Goal: Complete application form

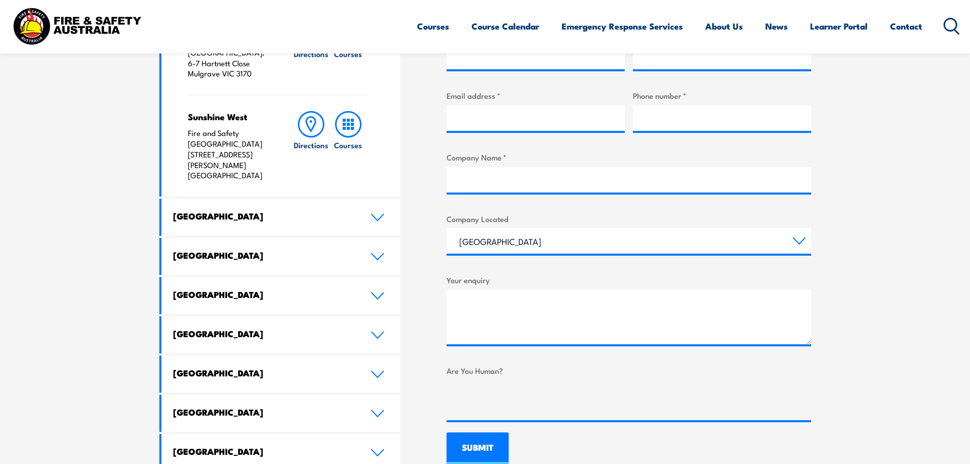
scroll to position [458, 0]
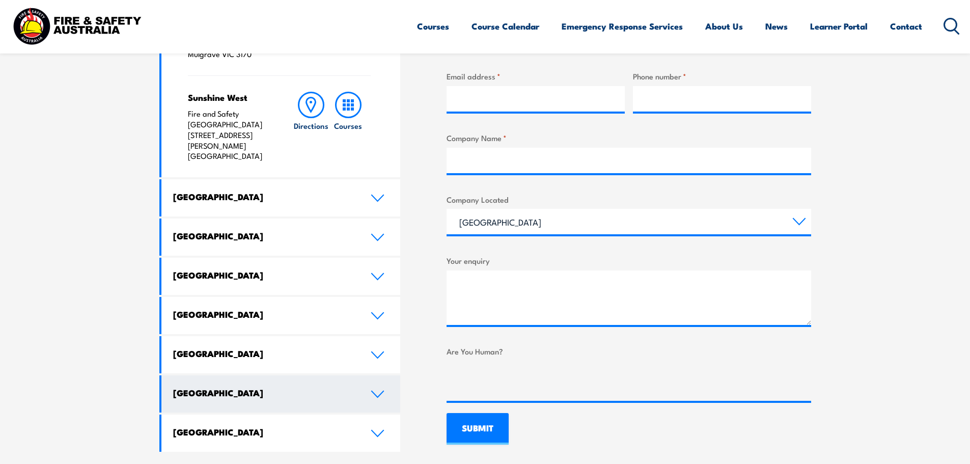
click at [373, 375] on link "[GEOGRAPHIC_DATA]" at bounding box center [280, 393] width 239 height 37
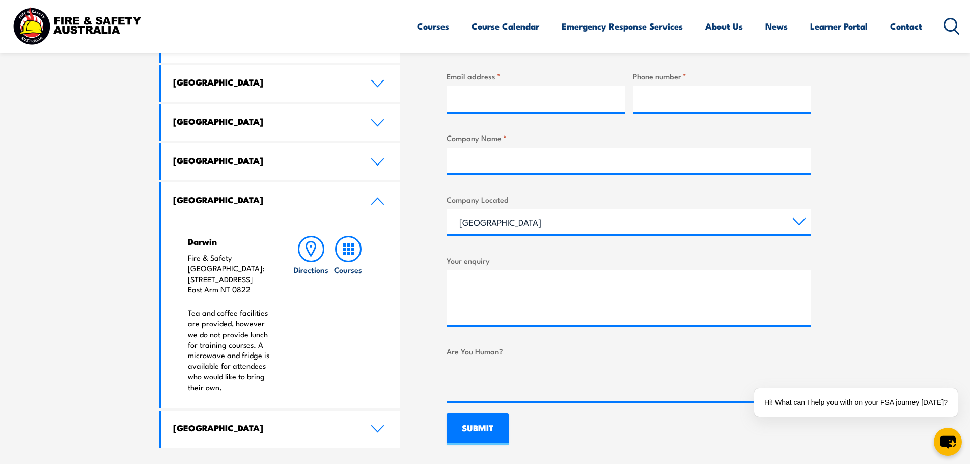
click at [357, 264] on h6 "Courses" at bounding box center [348, 269] width 28 height 11
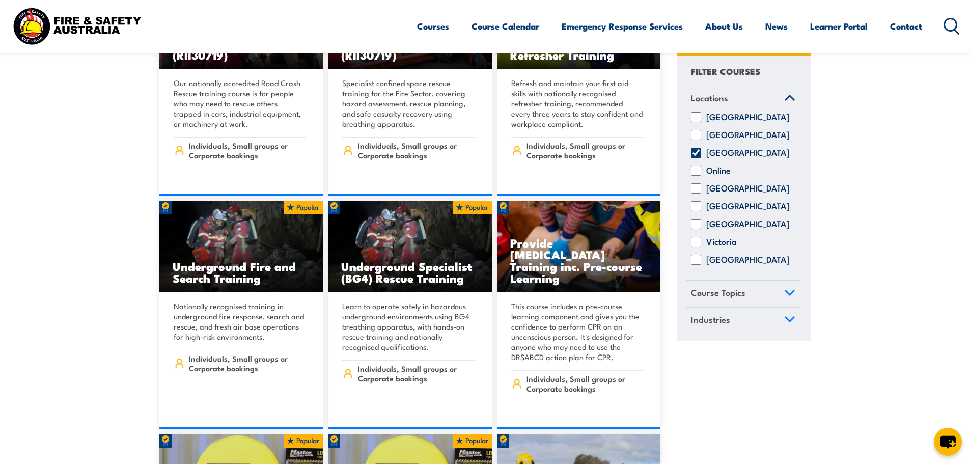
scroll to position [815, 0]
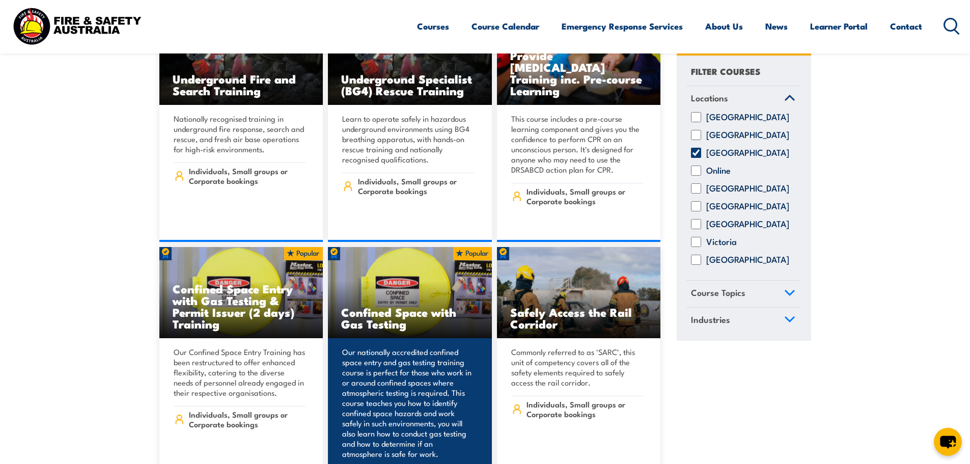
click at [362, 306] on h3 "Confined Space with Gas Testing" at bounding box center [409, 317] width 137 height 23
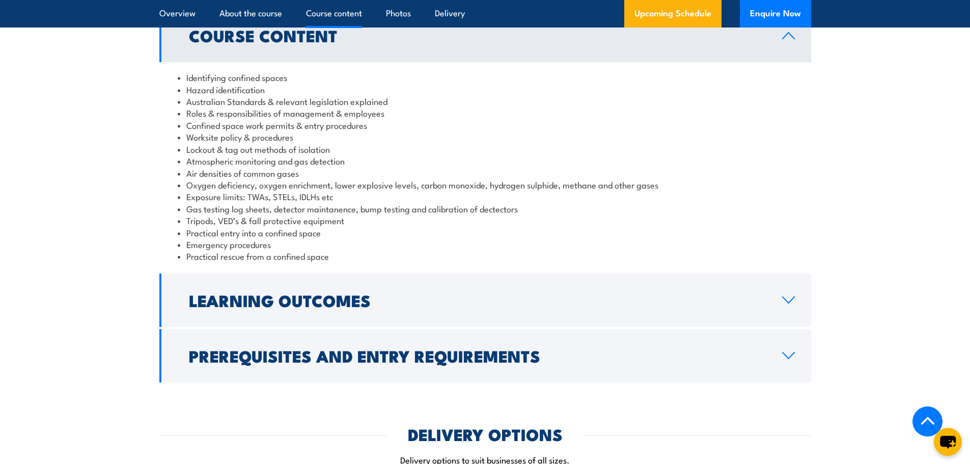
scroll to position [1069, 0]
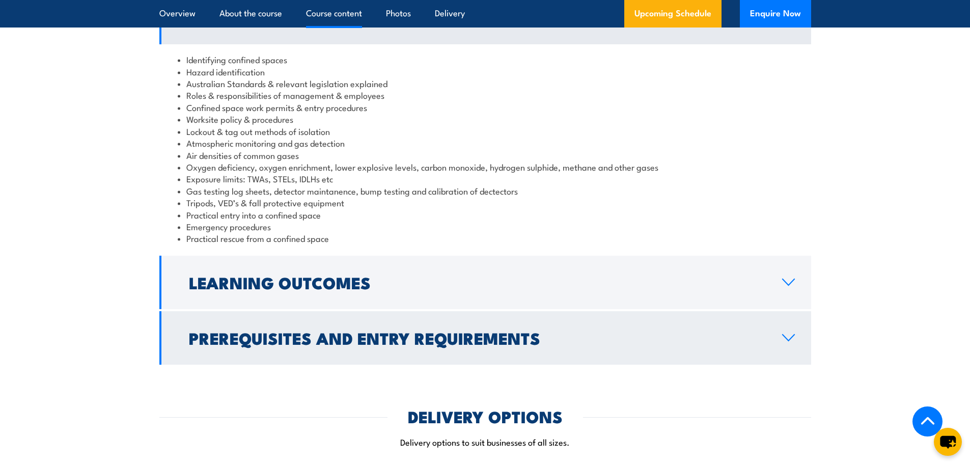
click at [788, 342] on icon at bounding box center [789, 338] width 14 height 8
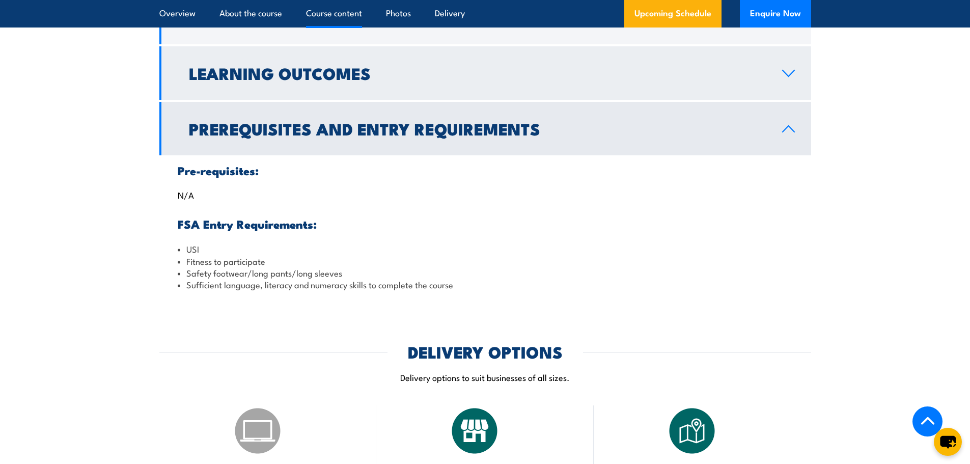
click at [787, 77] on icon at bounding box center [789, 73] width 14 height 8
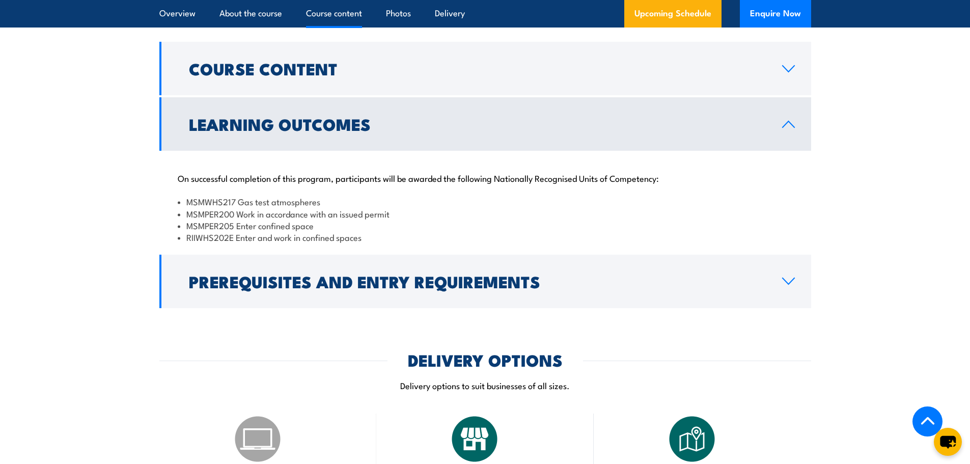
scroll to position [967, 0]
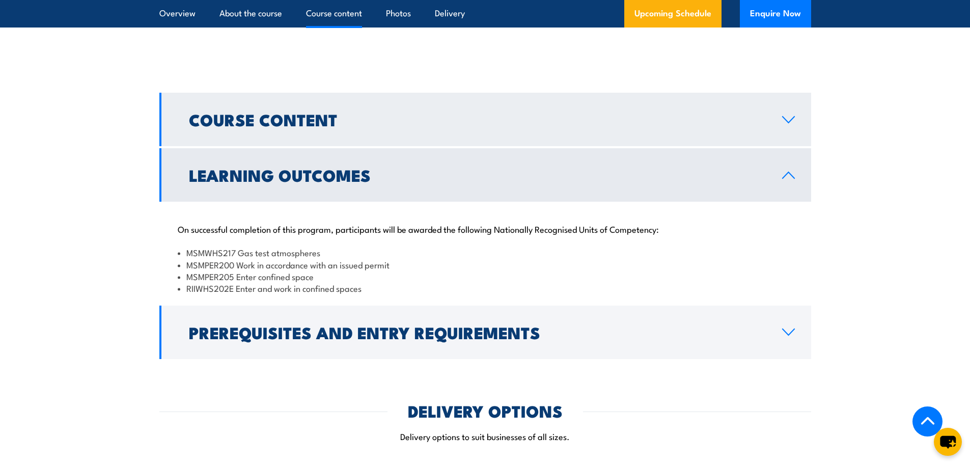
click at [782, 138] on link "Course Content" at bounding box center [485, 119] width 652 height 53
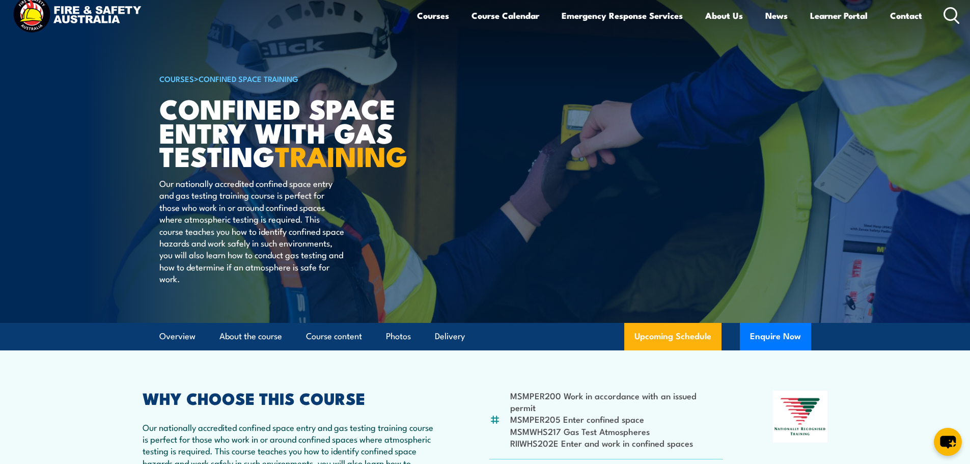
scroll to position [0, 0]
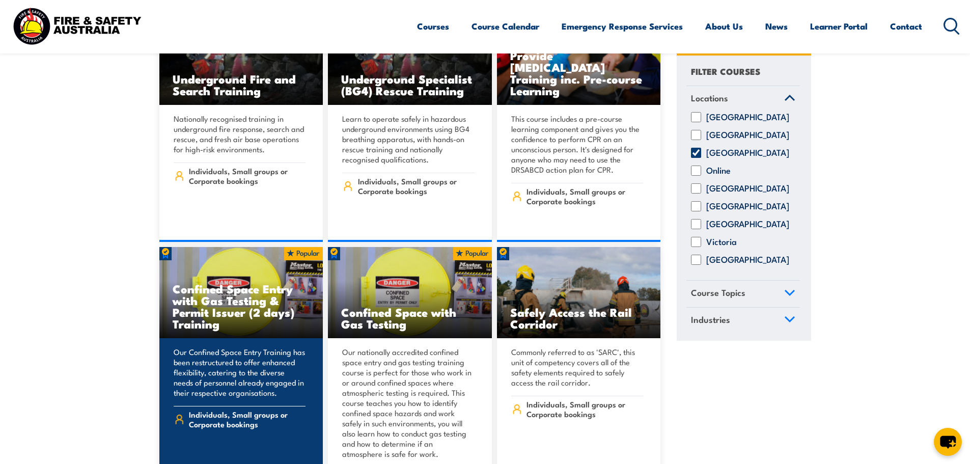
click at [245, 285] on h3 "Confined Space Entry with Gas Testing & Permit Issuer (2 days) Training" at bounding box center [241, 306] width 137 height 47
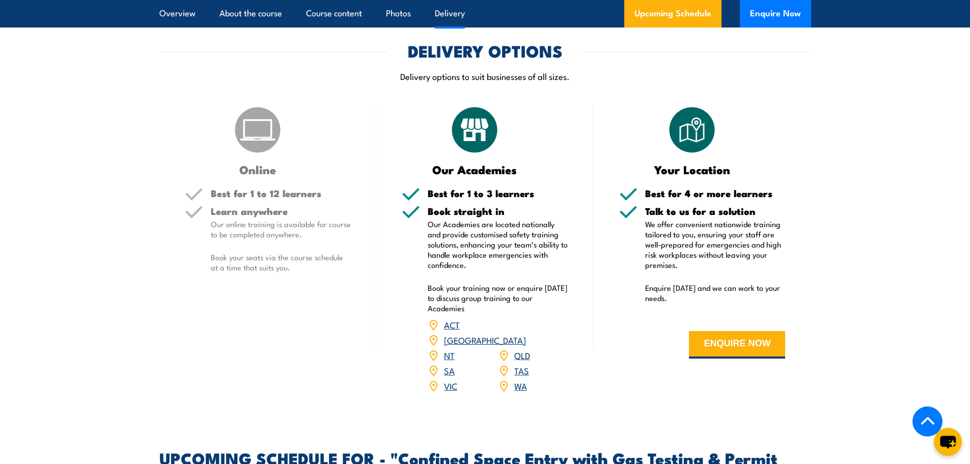
scroll to position [1477, 0]
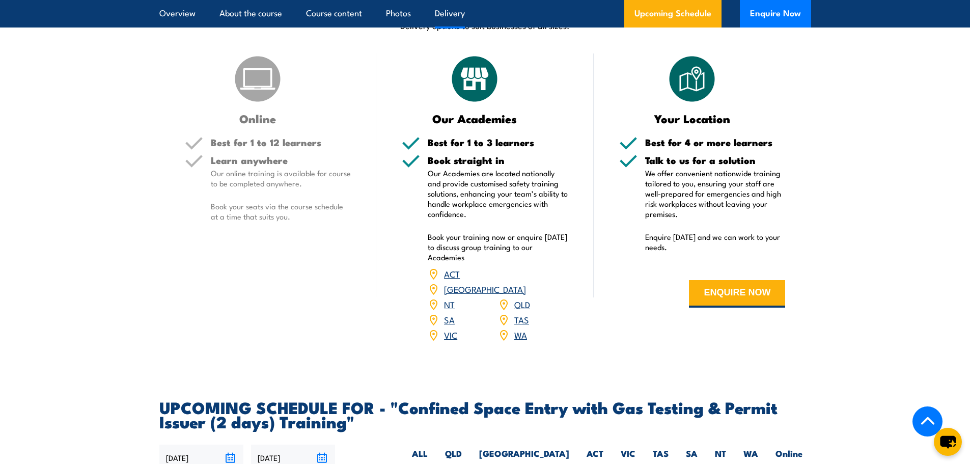
click at [448, 300] on link "NT" at bounding box center [449, 304] width 11 height 12
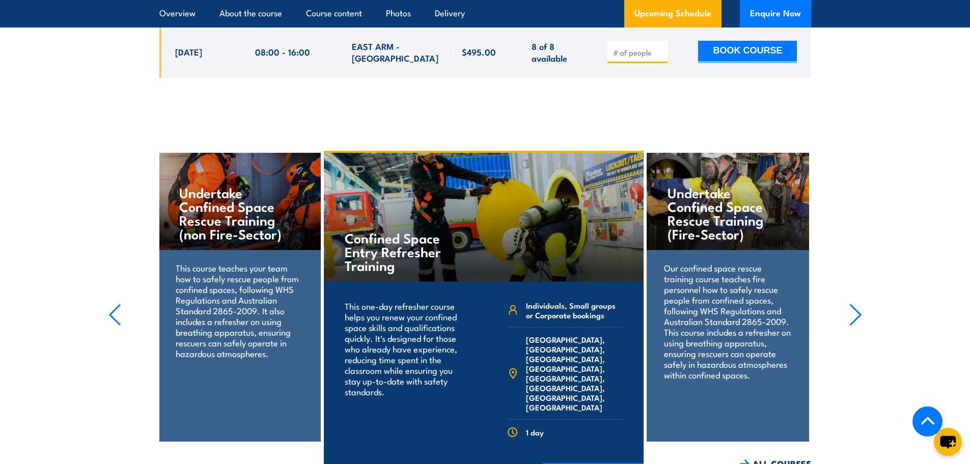
scroll to position [2179, 0]
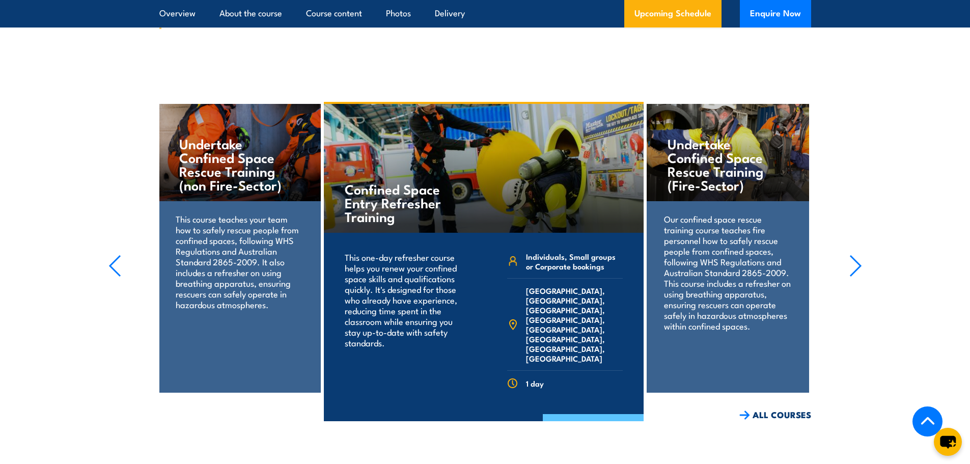
click at [609, 414] on link "COURSE DETAILS" at bounding box center [593, 427] width 101 height 26
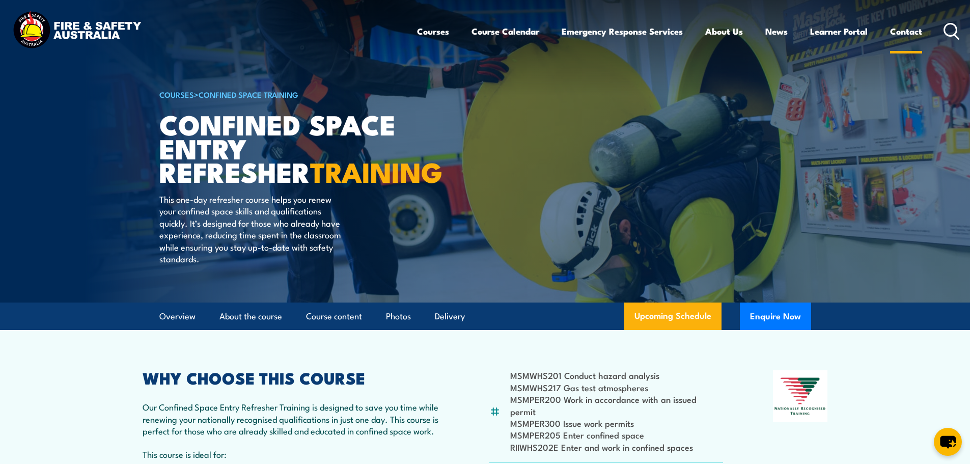
click at [903, 36] on link "Contact" at bounding box center [906, 31] width 32 height 27
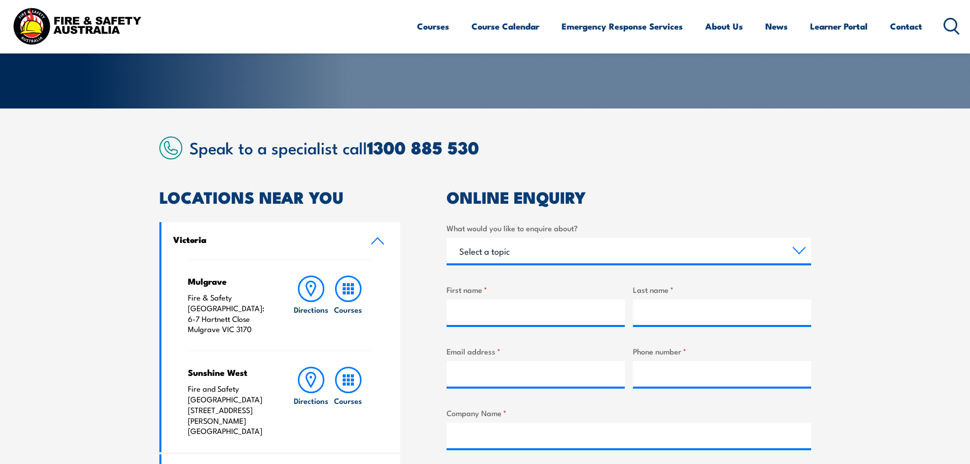
scroll to position [204, 0]
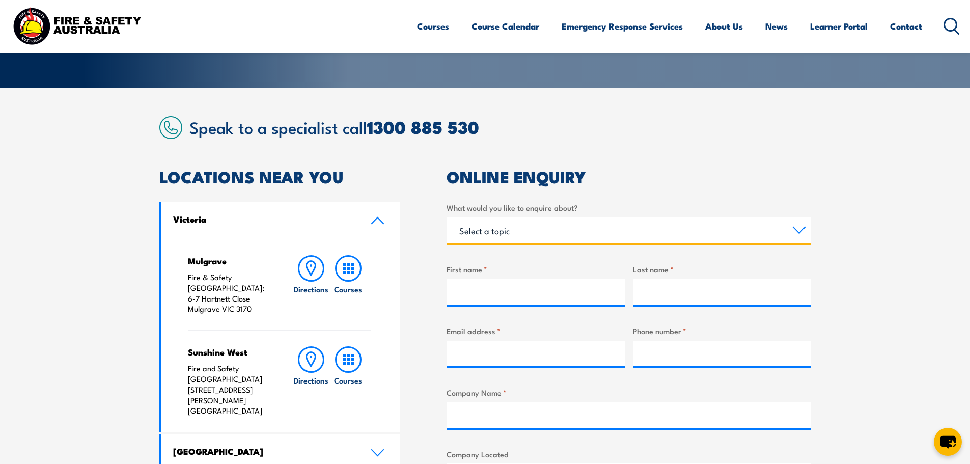
click at [793, 233] on select "Select a topic Training Emergency Response Services General Enquiry" at bounding box center [629, 229] width 365 height 25
select select "Training"
click at [447, 217] on select "Select a topic Training Emergency Response Services General Enquiry" at bounding box center [629, 229] width 365 height 25
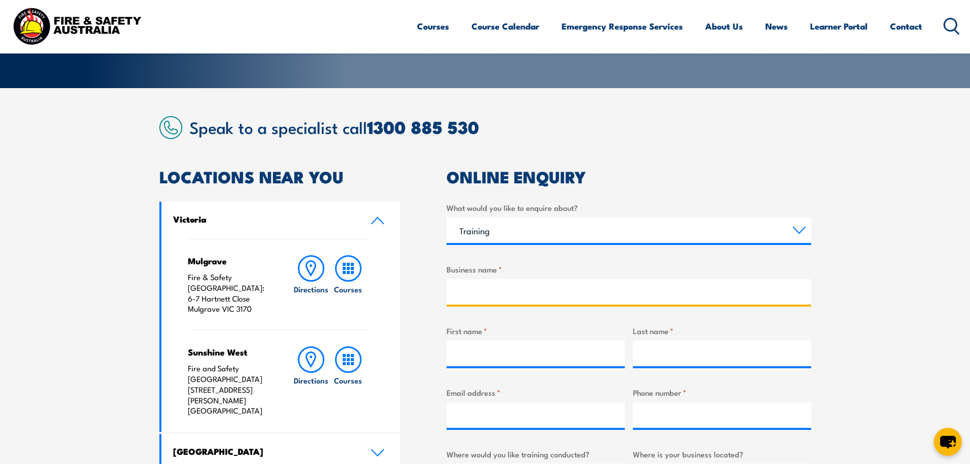
click at [571, 286] on input "Business name *" at bounding box center [629, 291] width 365 height 25
type input "ADBRI Cement"
type input "[PERSON_NAME]"
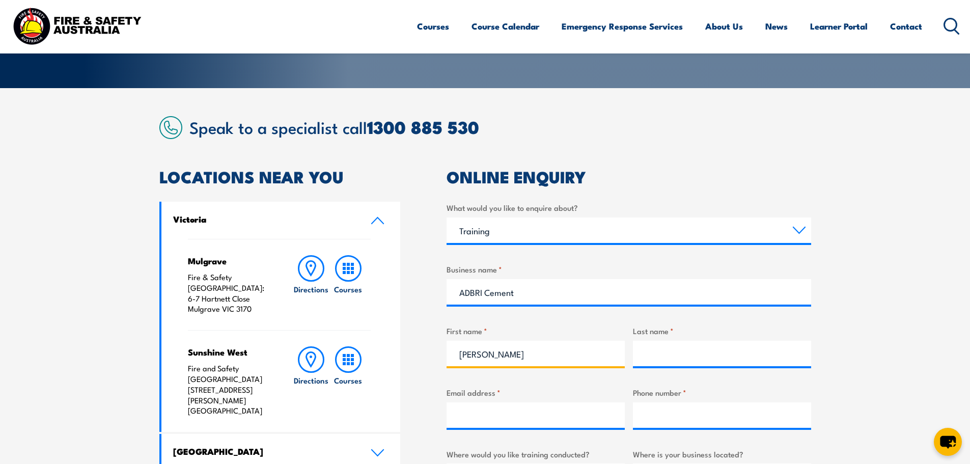
type input "[PERSON_NAME]"
type input "[PERSON_NAME][EMAIL_ADDRESS][PERSON_NAME][DOMAIN_NAME]"
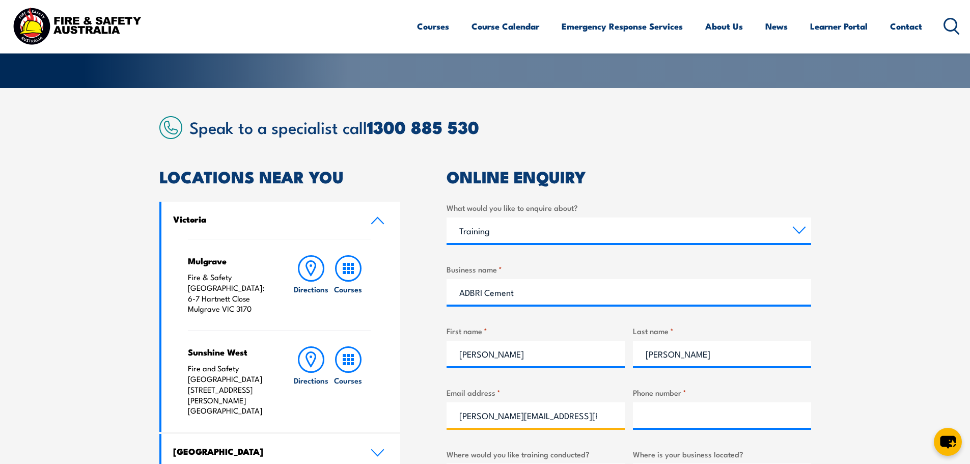
type input "0407610604"
select select "NT"
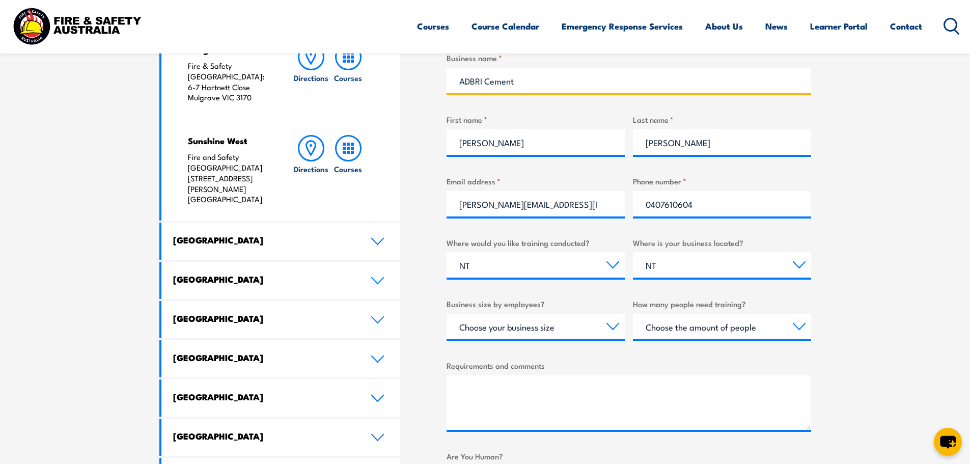
scroll to position [458, 0]
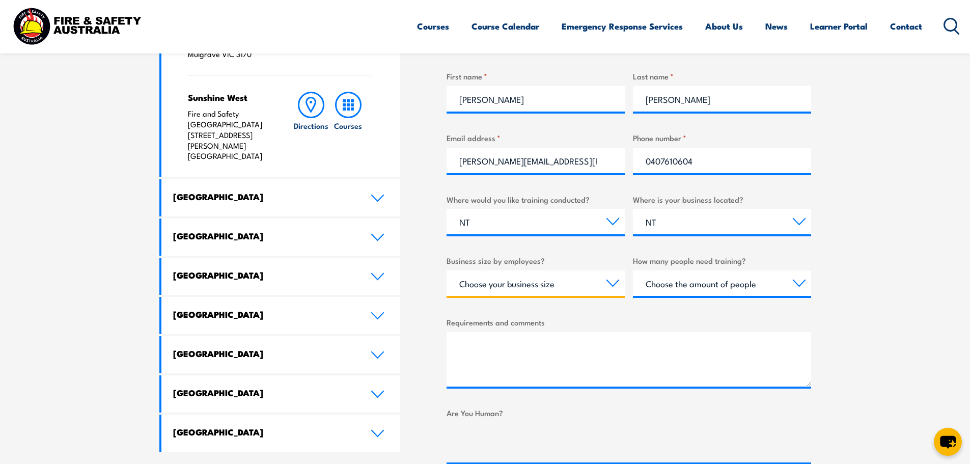
click at [612, 285] on select "Choose your business size 1 to 19 20 to 199 200+" at bounding box center [536, 282] width 178 height 25
select select "1 to 19"
click at [447, 270] on select "Choose your business size 1 to 19 20 to 199 200+" at bounding box center [536, 282] width 178 height 25
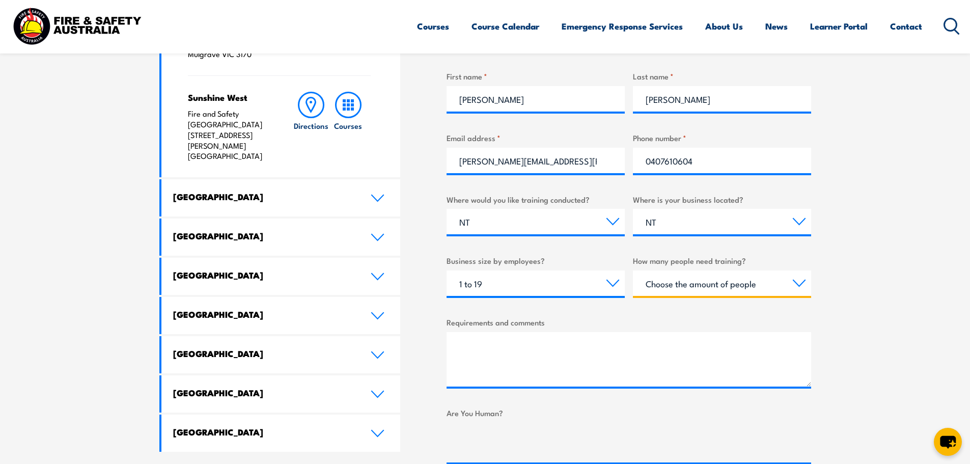
click at [801, 287] on select "Choose the amount of people 1 to 4 5 to 19 20+" at bounding box center [722, 282] width 178 height 25
select select "5 to 19"
click at [633, 270] on select "Choose the amount of people 1 to 4 5 to 19 20+" at bounding box center [722, 282] width 178 height 25
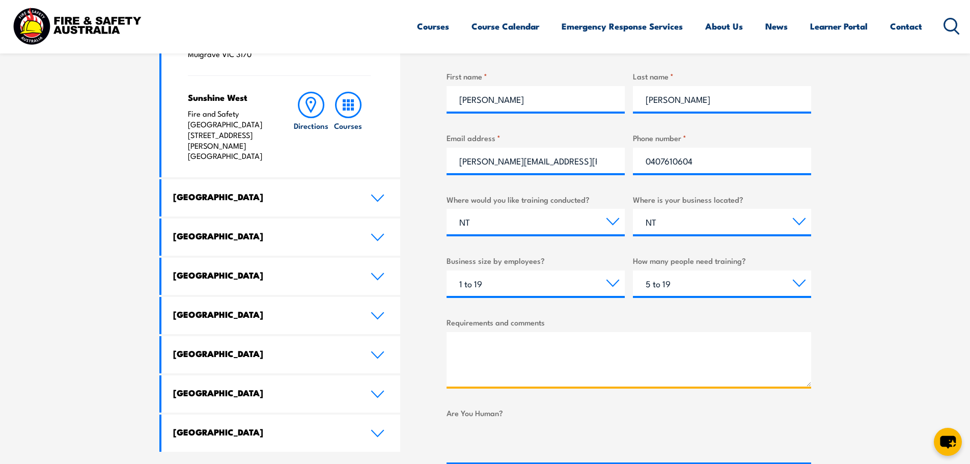
click at [509, 350] on textarea "Requirements and comments" at bounding box center [629, 359] width 365 height 54
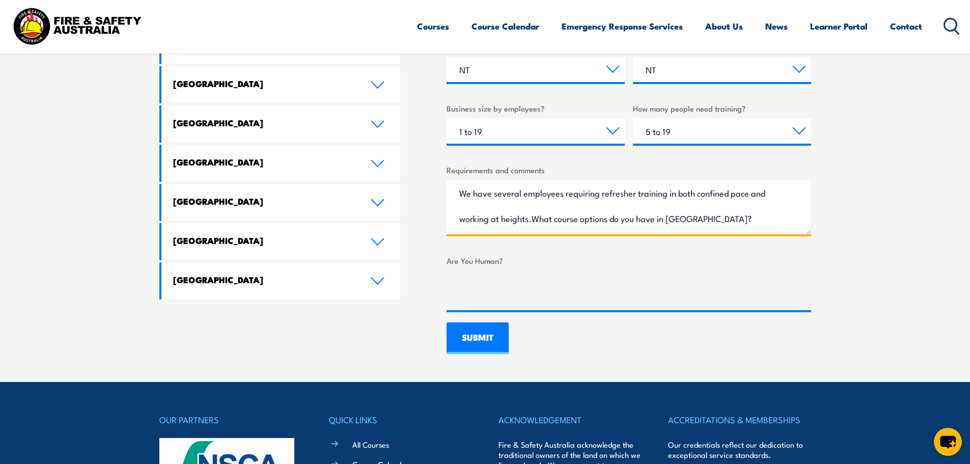
scroll to position [611, 0]
type textarea "We have several employees requiring refresher training in both confined pace an…"
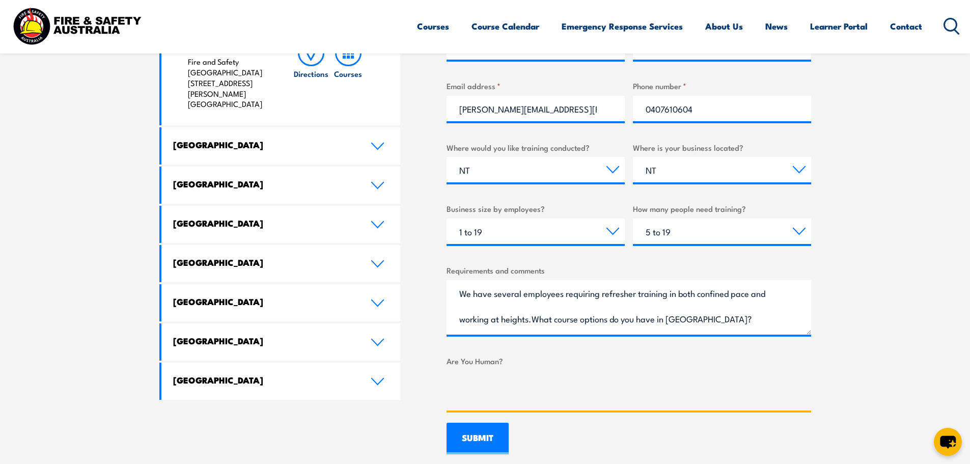
scroll to position [509, 0]
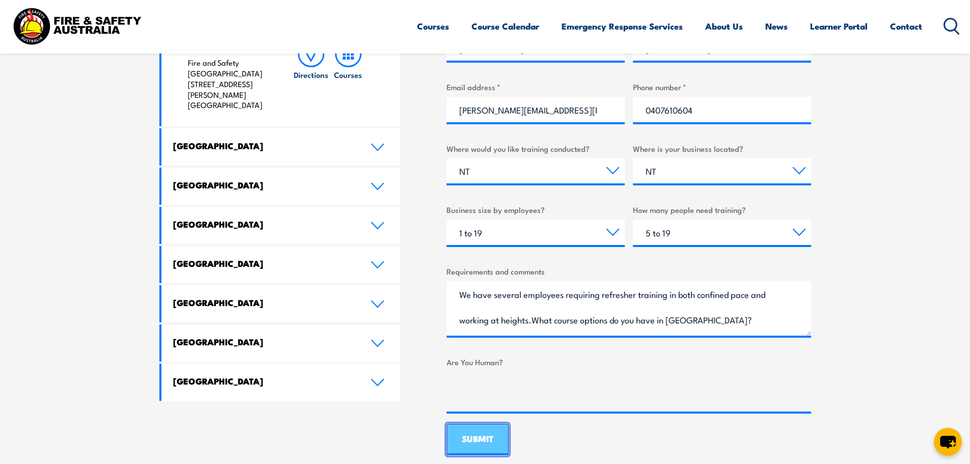
click at [474, 431] on input "SUBMIT" at bounding box center [478, 440] width 62 height 32
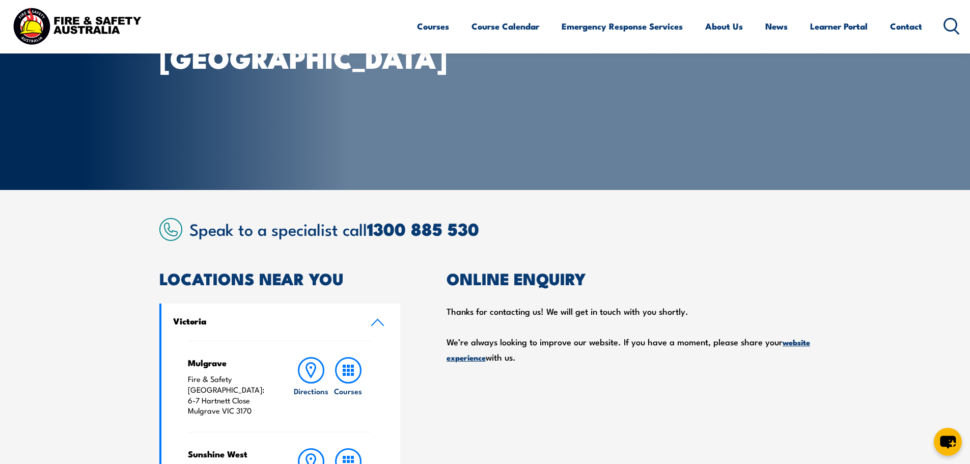
scroll to position [0, 0]
